Goal: Navigation & Orientation: Find specific page/section

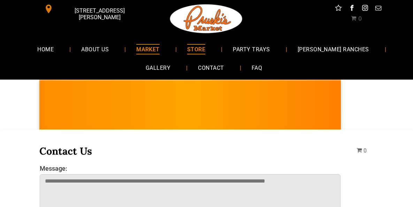
click at [160, 53] on span "MARKET" at bounding box center [147, 49] width 23 height 10
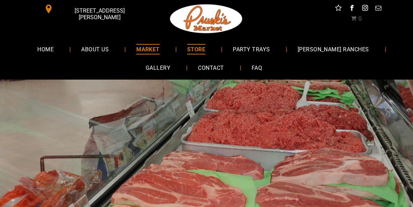
click at [205, 51] on span "STORE" at bounding box center [196, 49] width 18 height 10
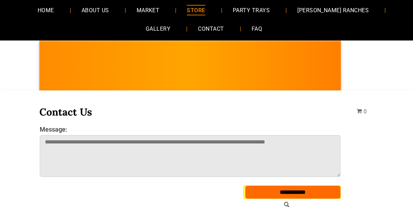
scroll to position [35, 0]
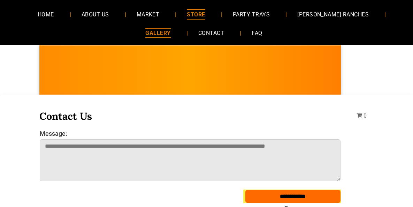
click at [160, 34] on span "GALLERY" at bounding box center [157, 33] width 25 height 10
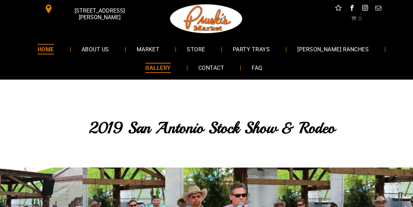
click at [48, 47] on link "HOME" at bounding box center [45, 49] width 37 height 18
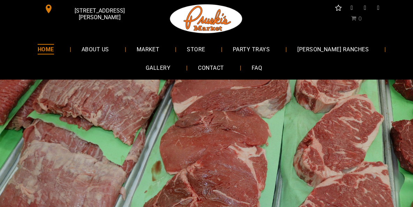
click at [160, 50] on span "MARKET" at bounding box center [148, 49] width 23 height 10
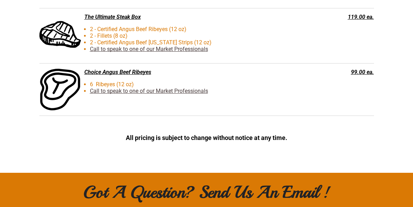
scroll to position [1812, 0]
